Goal: Task Accomplishment & Management: Manage account settings

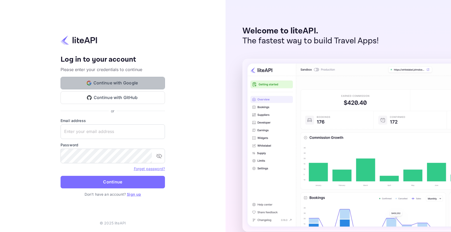
click at [150, 79] on button "Continue with Google" at bounding box center [113, 83] width 104 height 13
click at [142, 76] on div "Your account has been created successfully, a confirmation link has been sent t…" at bounding box center [113, 84] width 104 height 58
click at [141, 79] on button "Continue with Google" at bounding box center [113, 83] width 104 height 13
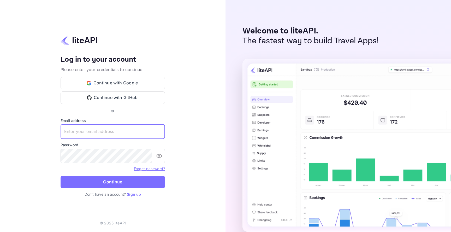
click at [120, 129] on input "text" at bounding box center [113, 131] width 104 height 15
type input "[EMAIL_ADDRESS][DOMAIN_NAME]"
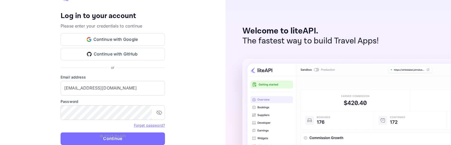
click at [102, 138] on p "© 2025 liteAPI" at bounding box center [113, 135] width 26 height 5
click at [116, 136] on p "© 2025 liteAPI" at bounding box center [113, 135] width 26 height 5
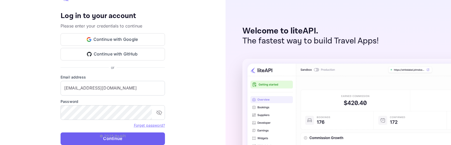
click at [157, 137] on button "Continue" at bounding box center [113, 138] width 104 height 13
